Goal: Transaction & Acquisition: Purchase product/service

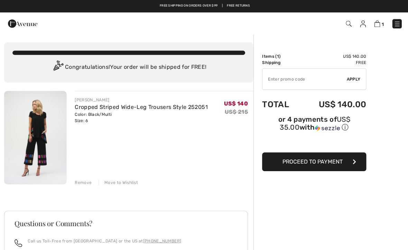
scroll to position [24, 0]
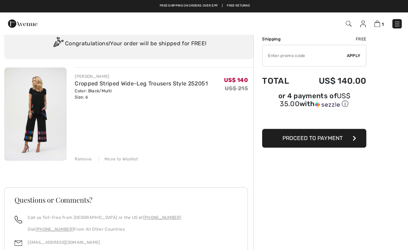
click at [315, 145] on button "Proceed to Payment" at bounding box center [313, 137] width 104 height 19
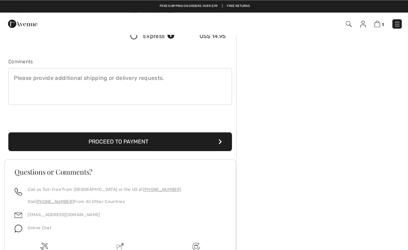
scroll to position [165, 0]
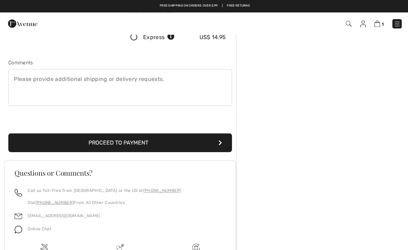
click at [115, 138] on button "Proceed to Payment" at bounding box center [119, 142] width 223 height 19
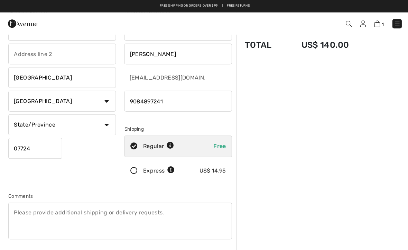
scroll to position [0, 0]
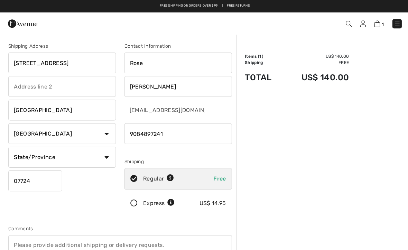
click at [105, 160] on select "State/Province Alabama Alaska American Samoa Arizona Arkansas California Colora…" at bounding box center [61, 156] width 107 height 21
select select "NJ"
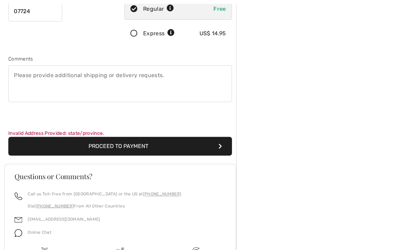
click at [122, 143] on button "Proceed to Payment" at bounding box center [119, 145] width 223 height 19
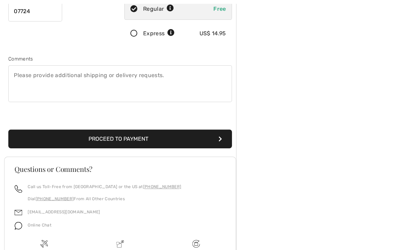
scroll to position [169, 0]
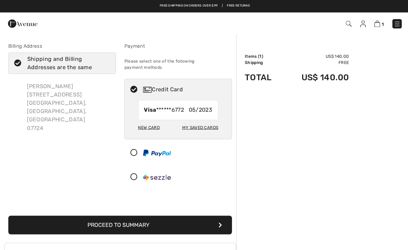
click at [147, 123] on div "New Card" at bounding box center [148, 127] width 21 height 12
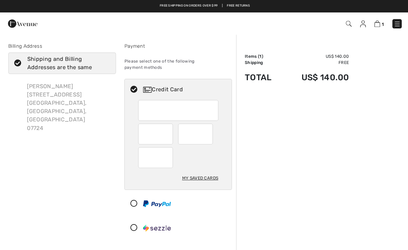
click at [200, 173] on div "My Saved Cards" at bounding box center [199, 178] width 36 height 12
radio input "true"
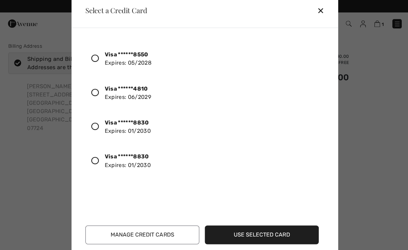
click at [96, 130] on div at bounding box center [97, 126] width 13 height 12
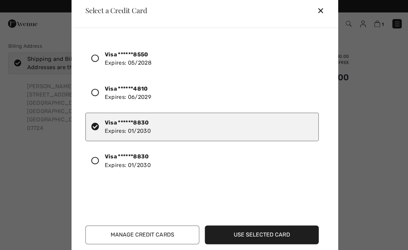
click at [258, 237] on button "Use Selected Card" at bounding box center [260, 234] width 113 height 19
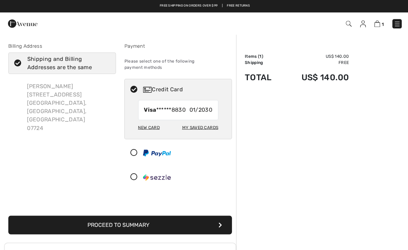
click at [161, 227] on button "Proceed to Summary" at bounding box center [119, 224] width 223 height 19
click at [160, 216] on button "Proceed to Summary" at bounding box center [119, 224] width 223 height 19
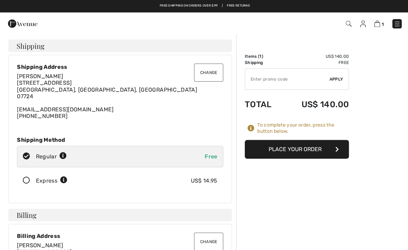
click at [305, 150] on button "Place Your Order" at bounding box center [296, 148] width 104 height 19
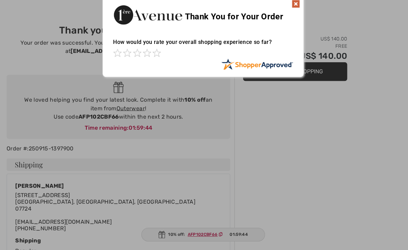
scroll to position [18, 0]
click at [159, 47] on div "How would you rate your overall shopping experience so far?" at bounding box center [204, 44] width 179 height 27
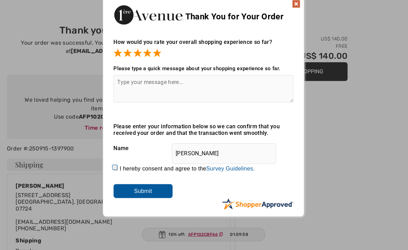
click at [299, 2] on img at bounding box center [296, 4] width 8 height 8
